Goal: Task Accomplishment & Management: Use online tool/utility

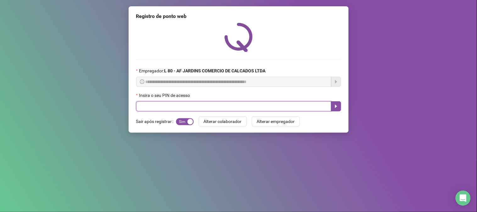
click at [168, 108] on input "text" at bounding box center [233, 106] width 195 height 10
click at [204, 105] on input "text" at bounding box center [233, 106] width 195 height 10
type input "*****"
click at [335, 108] on icon "caret-right" at bounding box center [335, 106] width 5 height 5
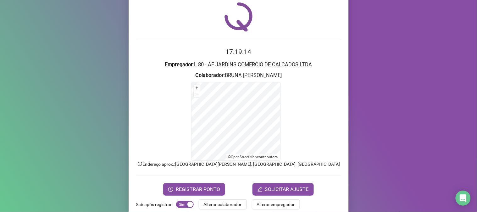
scroll to position [31, 0]
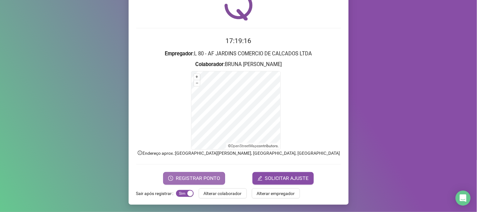
click at [176, 177] on span "REGISTRAR PONTO" at bounding box center [198, 178] width 44 height 8
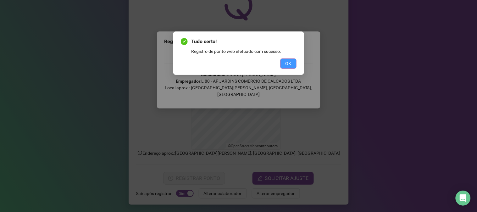
click at [292, 59] on button "OK" at bounding box center [288, 63] width 16 height 10
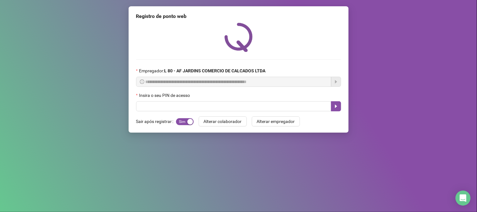
scroll to position [0, 0]
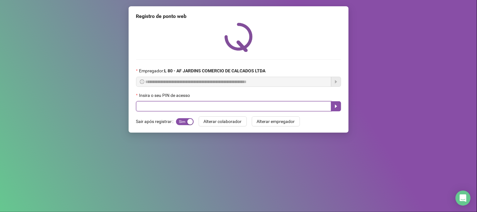
click at [178, 109] on input "text" at bounding box center [233, 106] width 195 height 10
type input "*****"
click at [337, 107] on icon "caret-right" at bounding box center [335, 106] width 5 height 5
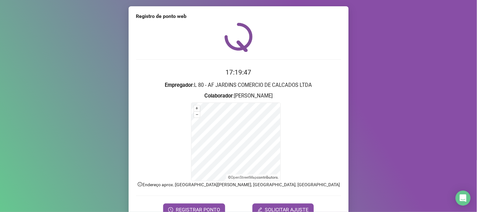
scroll to position [31, 0]
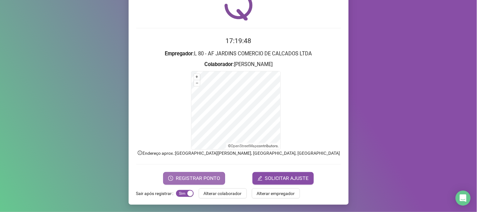
click at [176, 176] on span "REGISTRAR PONTO" at bounding box center [198, 178] width 44 height 8
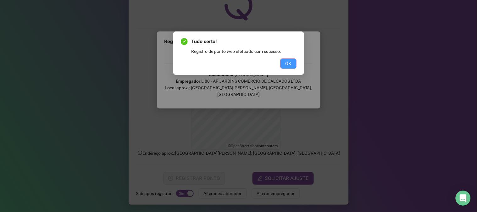
click at [293, 65] on button "OK" at bounding box center [288, 63] width 16 height 10
